Goal: Information Seeking & Learning: Learn about a topic

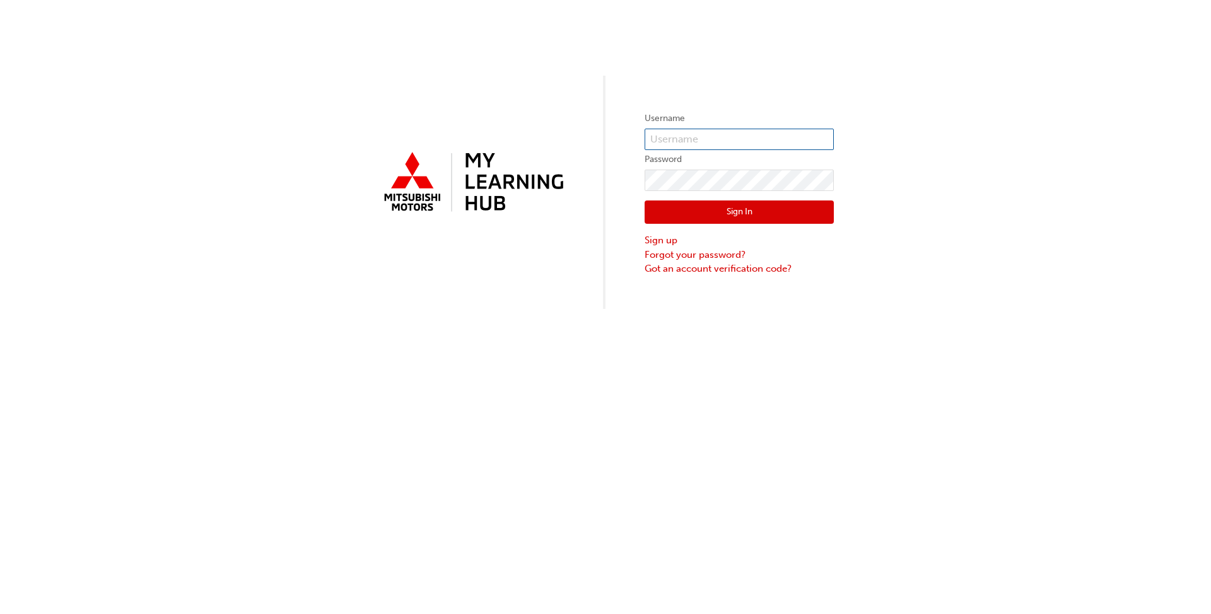
click at [682, 141] on input "text" at bounding box center [738, 139] width 189 height 21
type input "[EMAIL_ADDRESS][DOMAIN_NAME]"
click button "Sign In" at bounding box center [738, 213] width 189 height 24
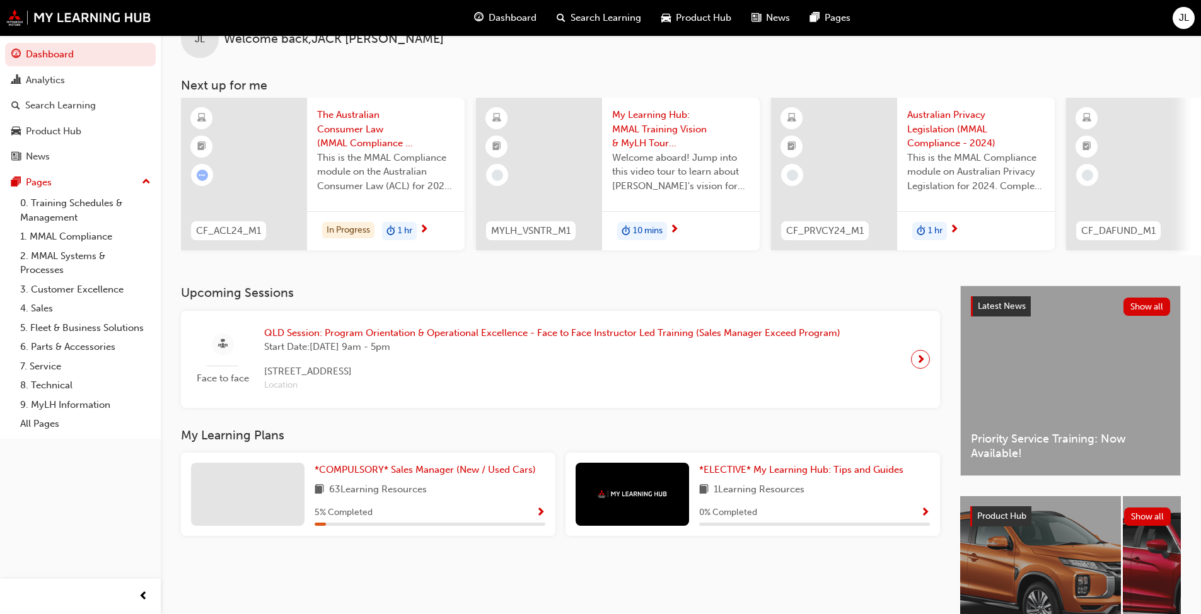
scroll to position [63, 0]
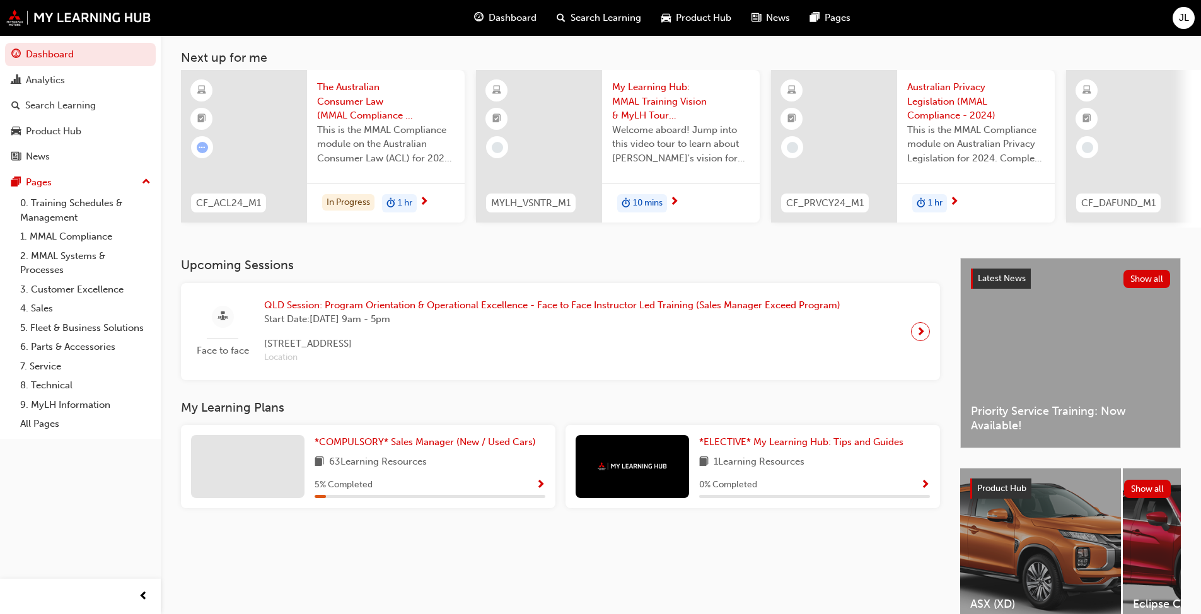
click at [443, 470] on div "63 Learning Resources" at bounding box center [430, 463] width 231 height 16
click at [420, 441] on link "*COMPULSORY* Sales Manager (New / Used Cars)" at bounding box center [428, 442] width 226 height 15
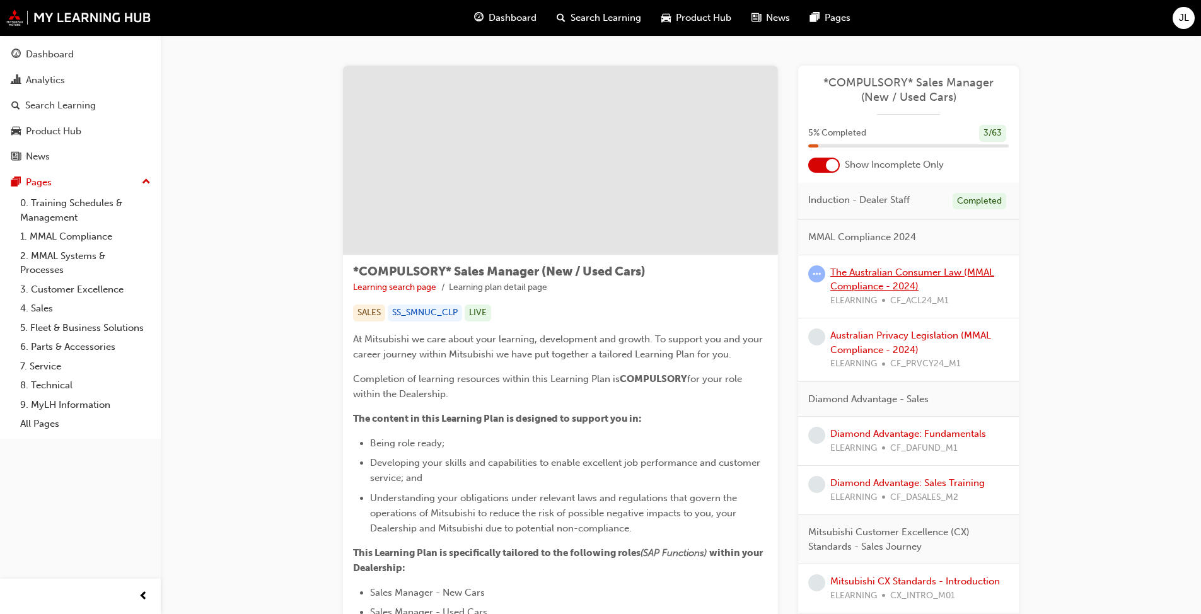
click at [881, 277] on link "The Australian Consumer Law (MMAL Compliance - 2024)" at bounding box center [912, 280] width 164 height 26
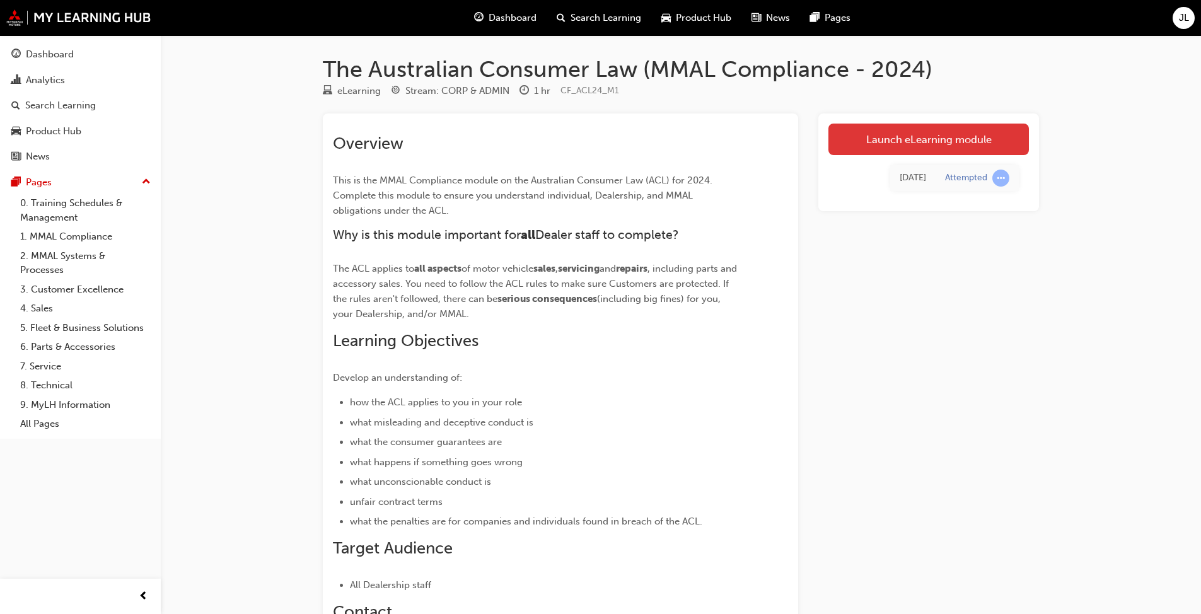
click at [877, 142] on link "Launch eLearning module" at bounding box center [928, 140] width 201 height 32
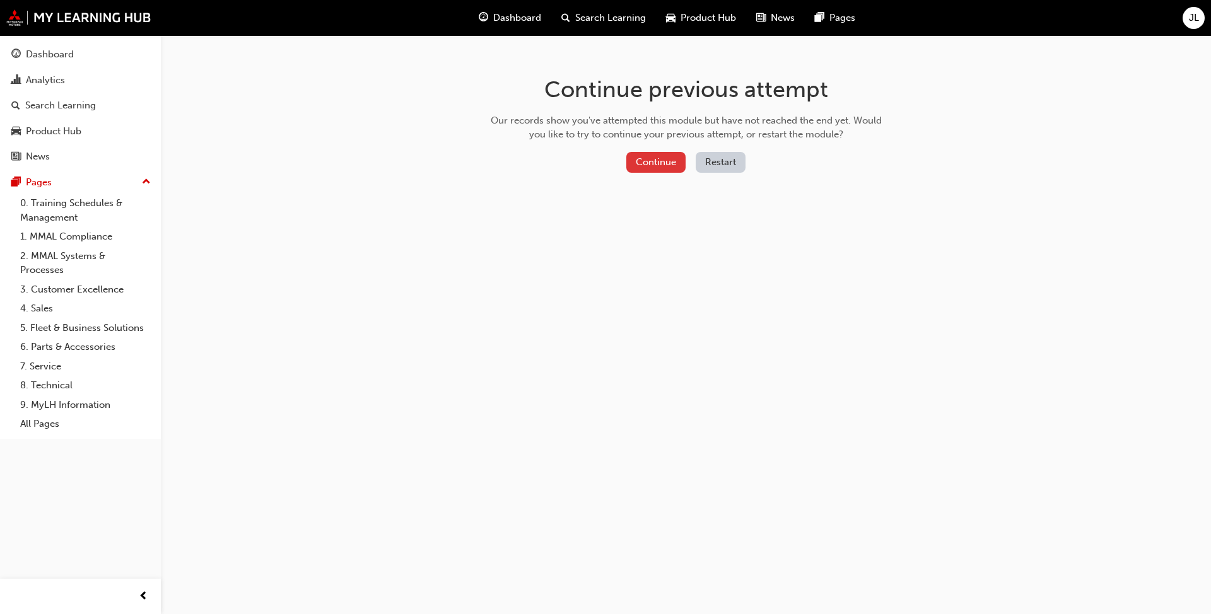
click at [654, 161] on button "Continue" at bounding box center [655, 162] width 59 height 21
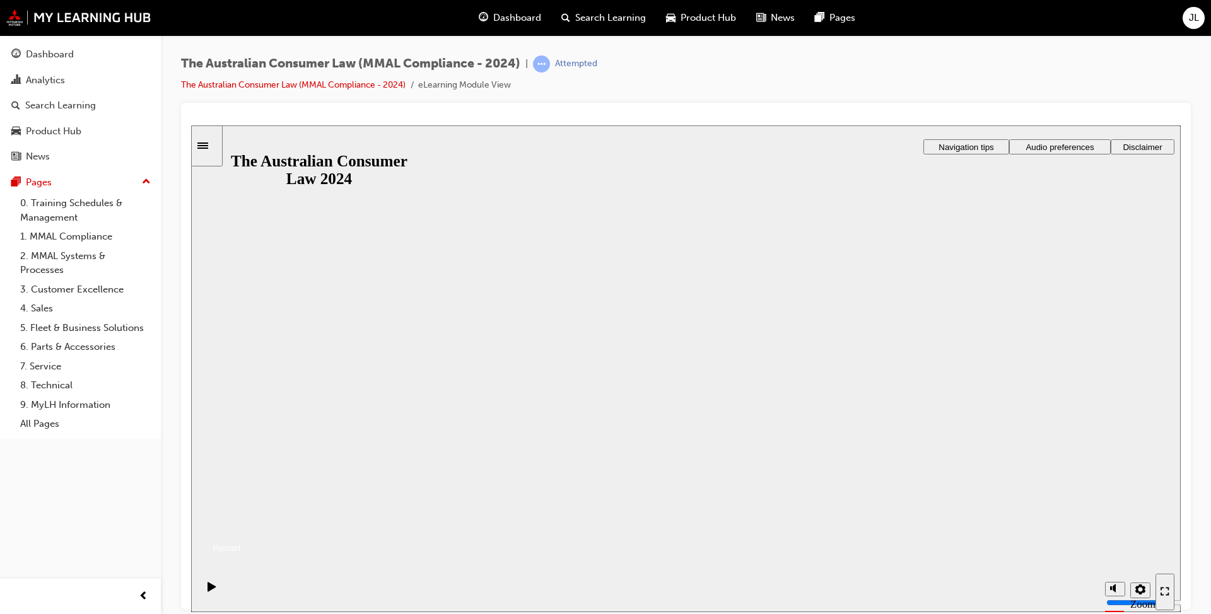
click at [241, 525] on button "Resume" at bounding box center [216, 533] width 50 height 16
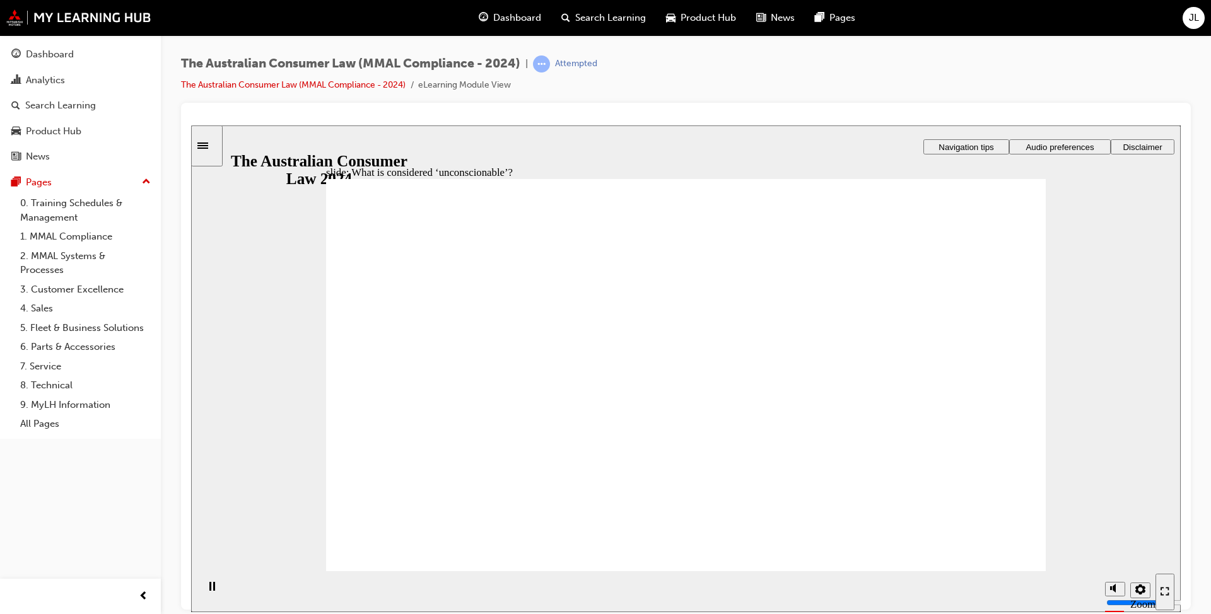
drag, startPoint x: 456, startPoint y: 313, endPoint x: 453, endPoint y: 299, distance: 13.5
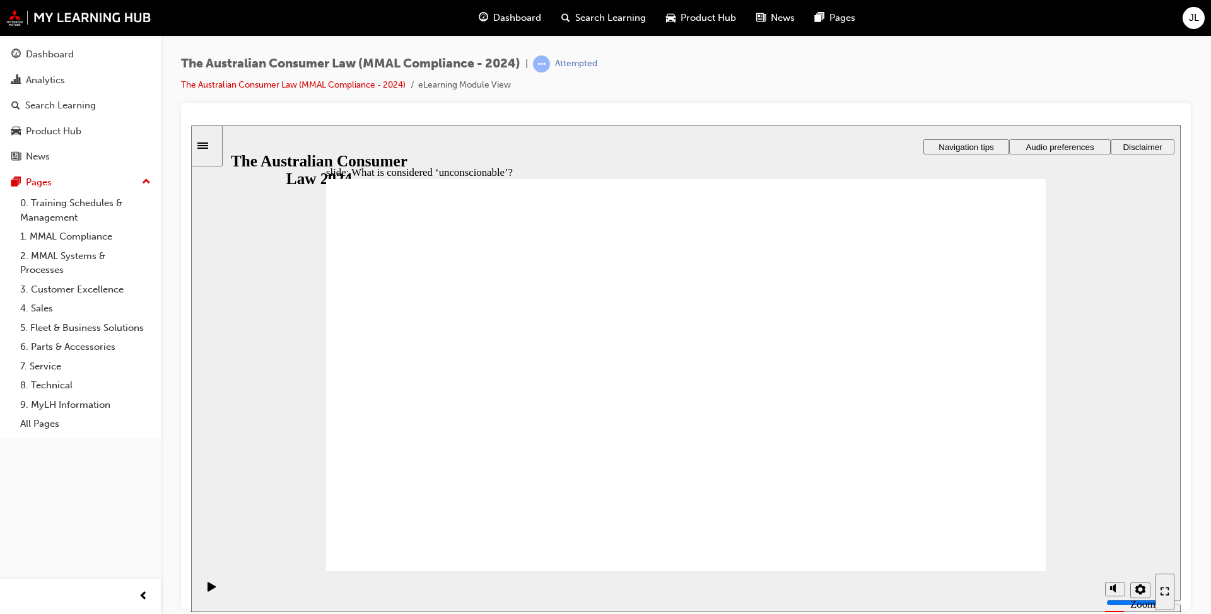
drag, startPoint x: 698, startPoint y: 322, endPoint x: 888, endPoint y: 436, distance: 222.0
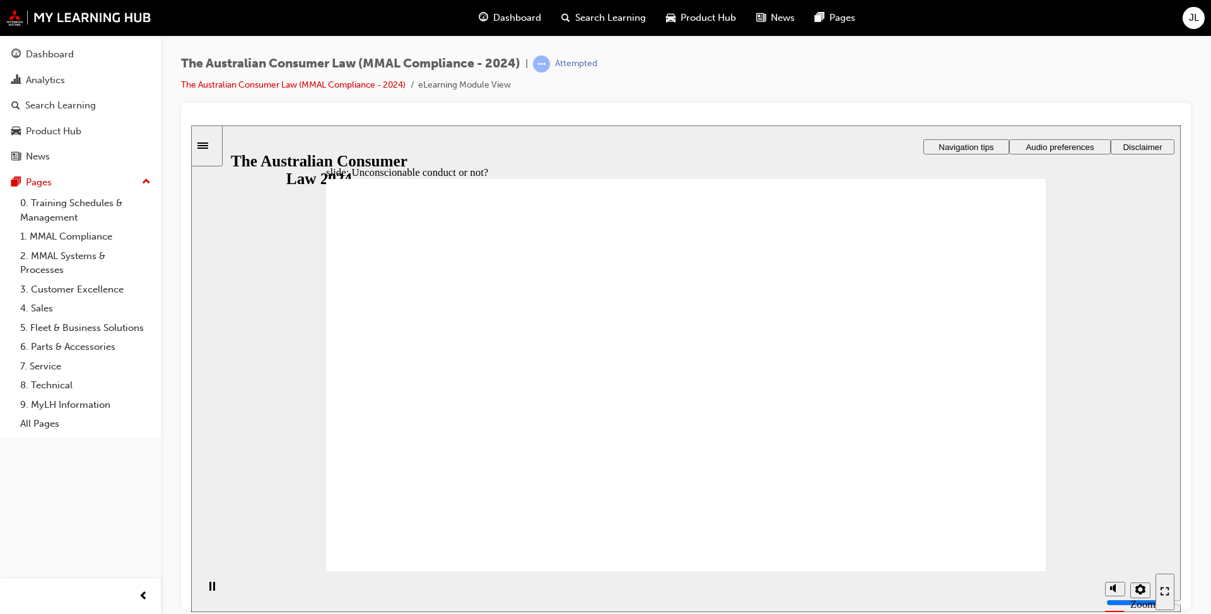
drag, startPoint x: 873, startPoint y: 463, endPoint x: 471, endPoint y: 453, distance: 401.7
drag, startPoint x: 597, startPoint y: 335, endPoint x: 839, endPoint y: 448, distance: 266.8
drag, startPoint x: 875, startPoint y: 445, endPoint x: 470, endPoint y: 442, distance: 404.8
drag, startPoint x: 617, startPoint y: 331, endPoint x: 798, endPoint y: 478, distance: 233.1
drag, startPoint x: 692, startPoint y: 332, endPoint x: 366, endPoint y: 463, distance: 350.8
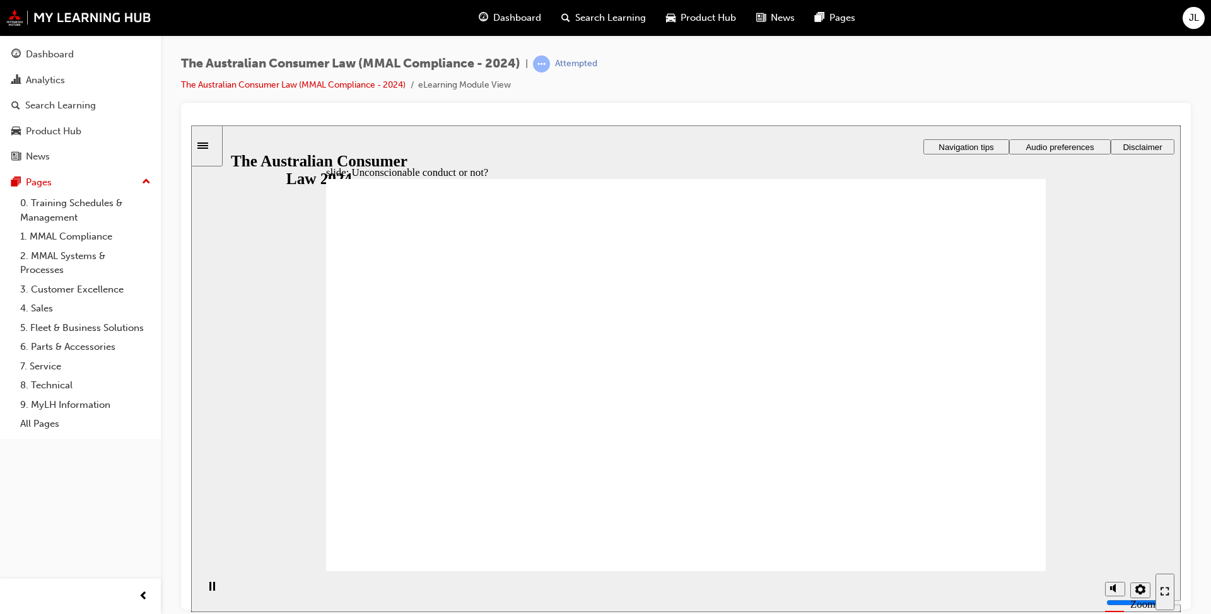
drag, startPoint x: 596, startPoint y: 313, endPoint x: 774, endPoint y: 416, distance: 205.4
drag, startPoint x: 882, startPoint y: 474, endPoint x: 439, endPoint y: 455, distance: 443.1
drag, startPoint x: 867, startPoint y: 371, endPoint x: 439, endPoint y: 390, distance: 427.9
drag, startPoint x: 657, startPoint y: 320, endPoint x: 467, endPoint y: 424, distance: 216.4
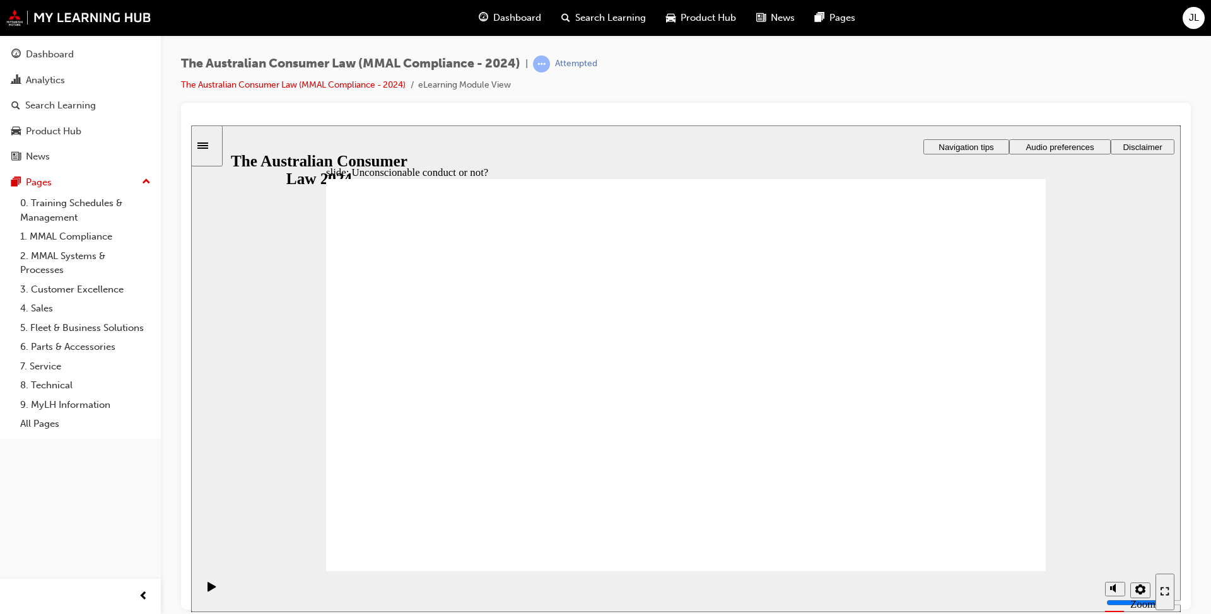
drag, startPoint x: 719, startPoint y: 286, endPoint x: 851, endPoint y: 415, distance: 184.6
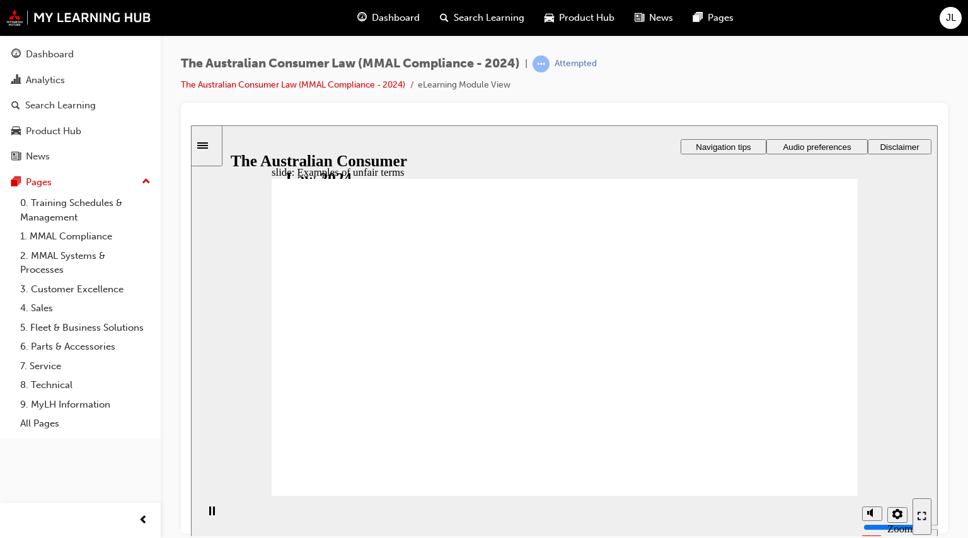
drag, startPoint x: 571, startPoint y: 293, endPoint x: 422, endPoint y: 371, distance: 168.1
drag, startPoint x: 536, startPoint y: 380, endPoint x: 765, endPoint y: 404, distance: 230.1
drag, startPoint x: 566, startPoint y: 289, endPoint x: 388, endPoint y: 391, distance: 204.2
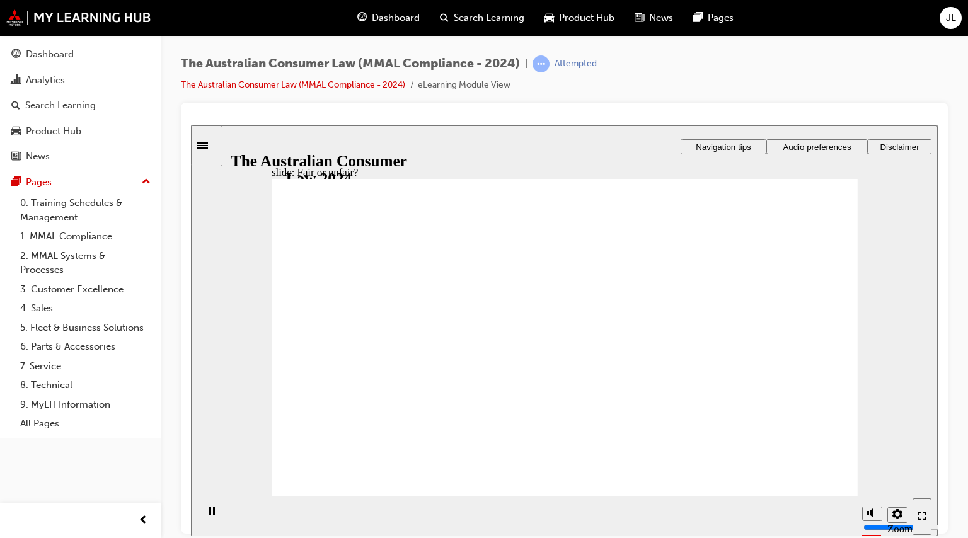
drag, startPoint x: 645, startPoint y: 384, endPoint x: 771, endPoint y: 405, distance: 127.8
drag, startPoint x: 671, startPoint y: 391, endPoint x: 758, endPoint y: 402, distance: 87.7
drag, startPoint x: 579, startPoint y: 296, endPoint x: 409, endPoint y: 397, distance: 197.3
drag, startPoint x: 436, startPoint y: 372, endPoint x: 842, endPoint y: 380, distance: 406.8
drag, startPoint x: 609, startPoint y: 301, endPoint x: 397, endPoint y: 391, distance: 230.0
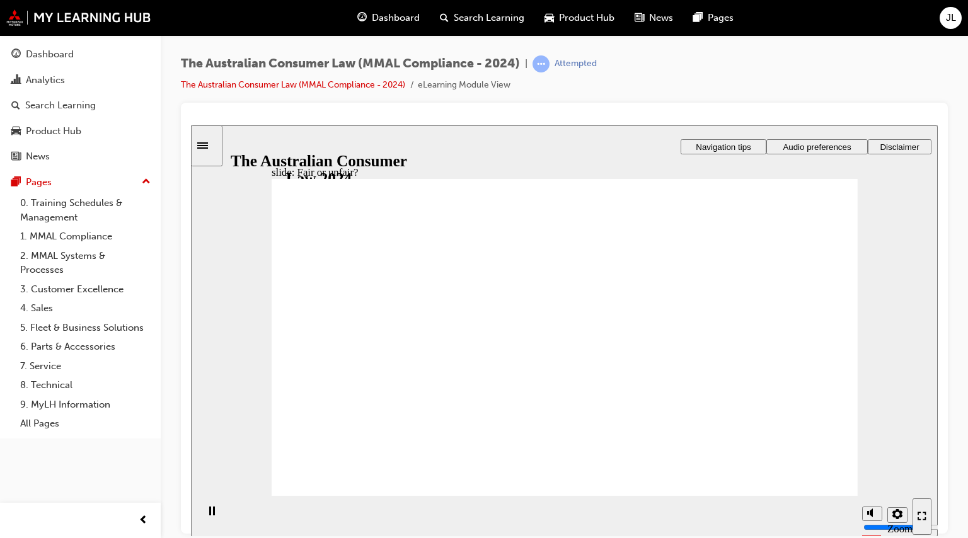
drag, startPoint x: 638, startPoint y: 376, endPoint x: 710, endPoint y: 418, distance: 83.4
drag, startPoint x: 437, startPoint y: 377, endPoint x: 496, endPoint y: 340, distance: 69.1
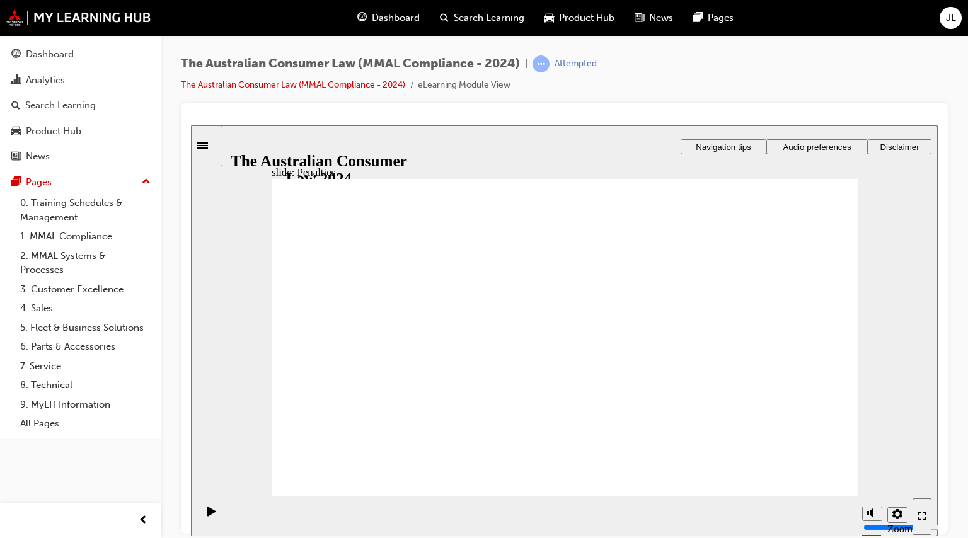
drag, startPoint x: 793, startPoint y: 363, endPoint x: 770, endPoint y: 251, distance: 114.4
